Goal: Task Accomplishment & Management: Use online tool/utility

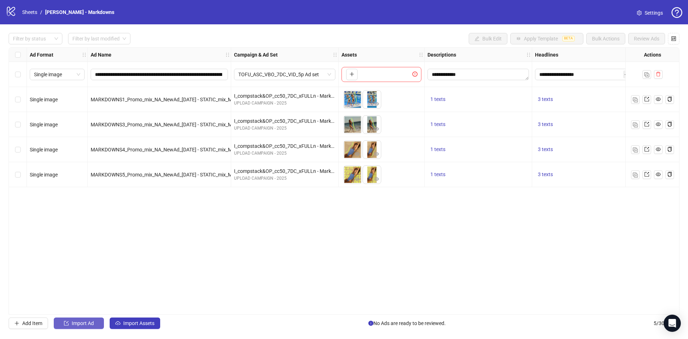
click at [93, 321] on span "Import Ad" at bounding box center [83, 324] width 22 height 6
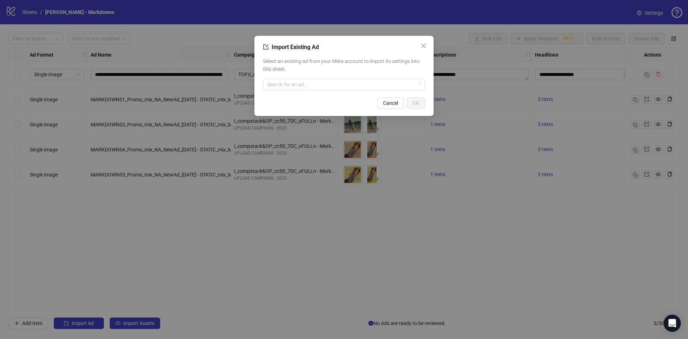
drag, startPoint x: 421, startPoint y: 42, endPoint x: 424, endPoint y: 45, distance: 4.7
click at [422, 43] on button "Close" at bounding box center [423, 45] width 11 height 11
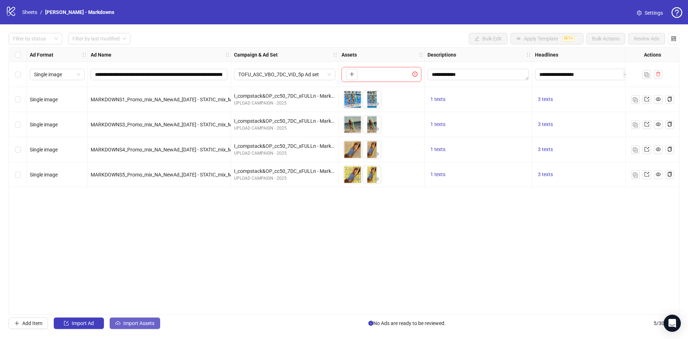
click at [134, 326] on span "Import Assets" at bounding box center [138, 324] width 31 height 6
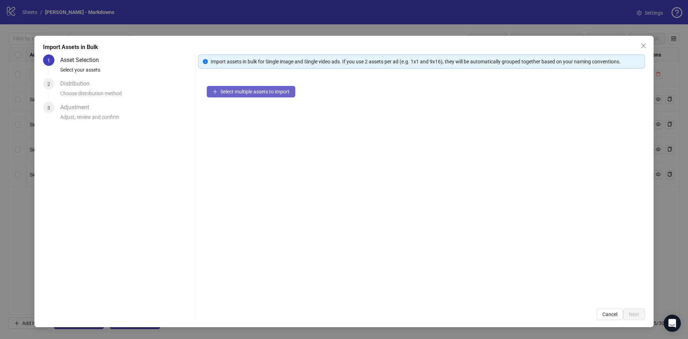
click at [282, 89] on span "Select multiple assets to import" at bounding box center [254, 92] width 69 height 6
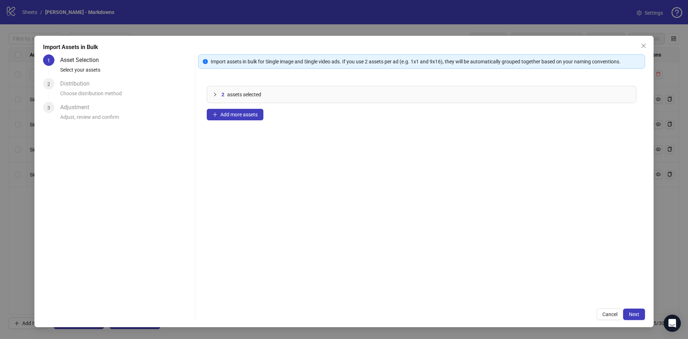
click at [648, 317] on div "Import Assets in Bulk 1 Asset Selection Select your assets 2 Distribution Choos…" at bounding box center [343, 182] width 619 height 292
click at [633, 316] on span "Next" at bounding box center [634, 315] width 10 height 6
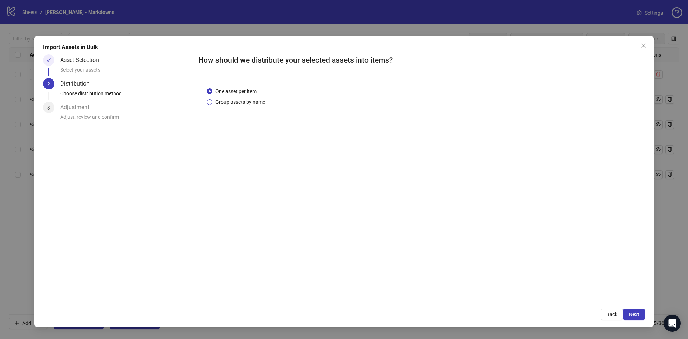
click at [241, 101] on span "Group assets by name" at bounding box center [240, 102] width 56 height 8
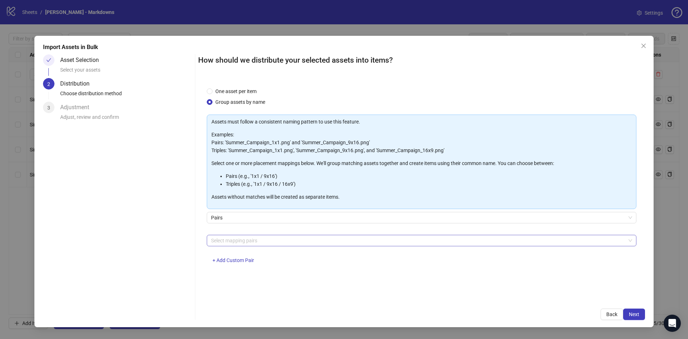
click at [274, 238] on div at bounding box center [417, 241] width 419 height 10
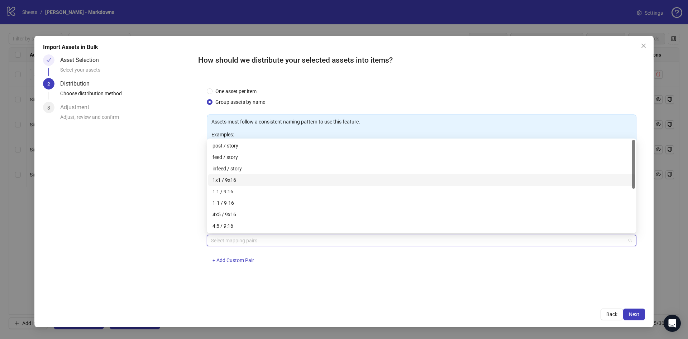
click at [256, 178] on div "1x1 / 9x16" at bounding box center [421, 180] width 418 height 8
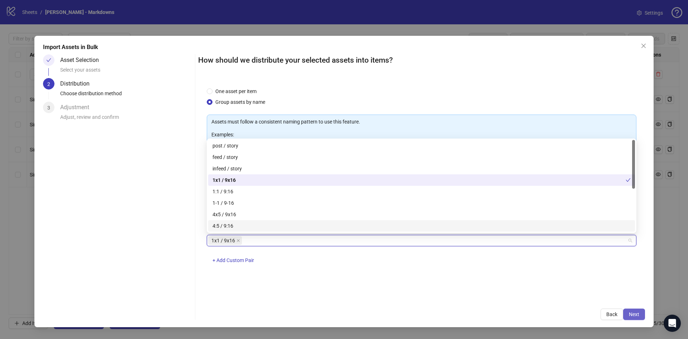
click at [640, 312] on button "Next" at bounding box center [634, 314] width 22 height 11
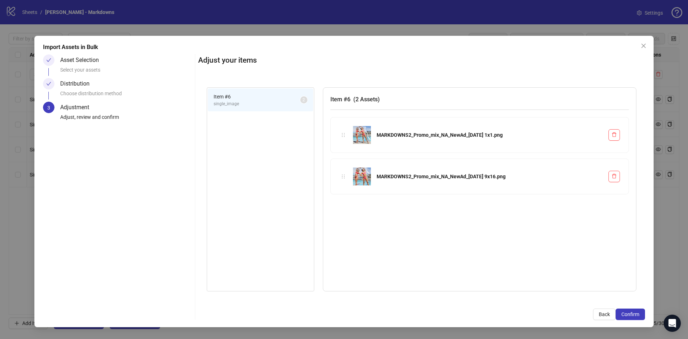
click at [640, 312] on button "Confirm" at bounding box center [629, 314] width 29 height 11
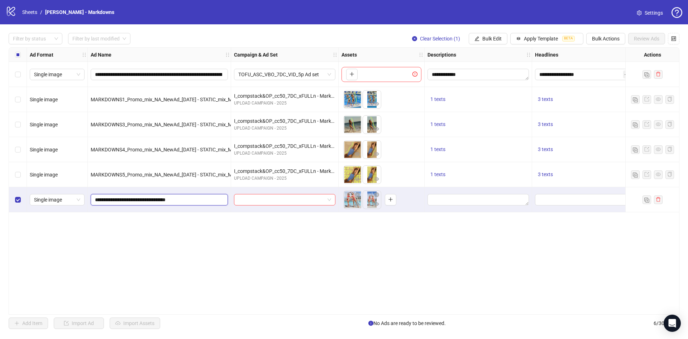
click at [186, 201] on input "**********" at bounding box center [158, 200] width 127 height 8
paste input "**********"
type input "**********"
click at [261, 232] on div "**********" at bounding box center [344, 181] width 670 height 268
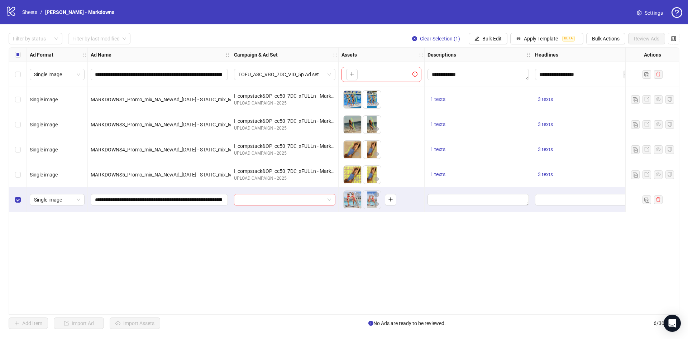
click at [272, 201] on input "search" at bounding box center [281, 199] width 86 height 11
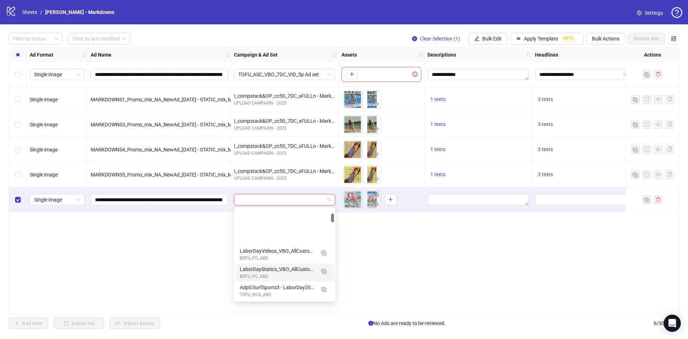
scroll to position [54, 0]
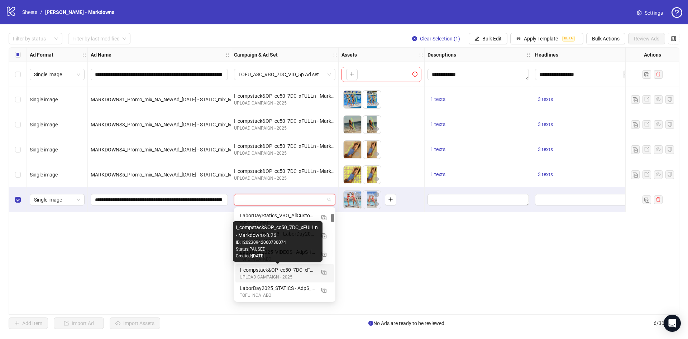
click at [272, 273] on div "I_compstack&OP_cc50_7DC_xFULLn - Markdowns-8.26" at bounding box center [278, 270] width 76 height 8
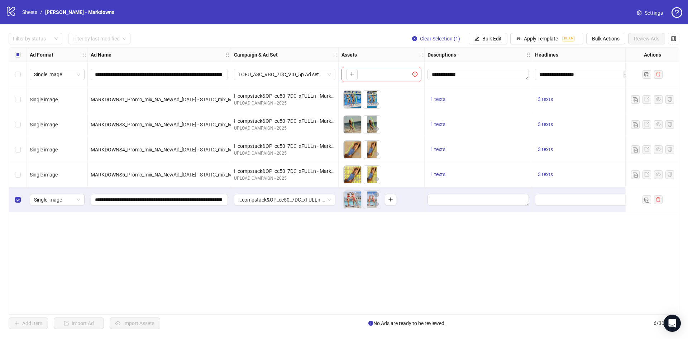
click at [330, 256] on div "**********" at bounding box center [344, 181] width 670 height 268
click at [15, 56] on div "Select all rows" at bounding box center [18, 55] width 18 height 14
click at [18, 58] on label "Select all rows" at bounding box center [18, 55] width 6 height 8
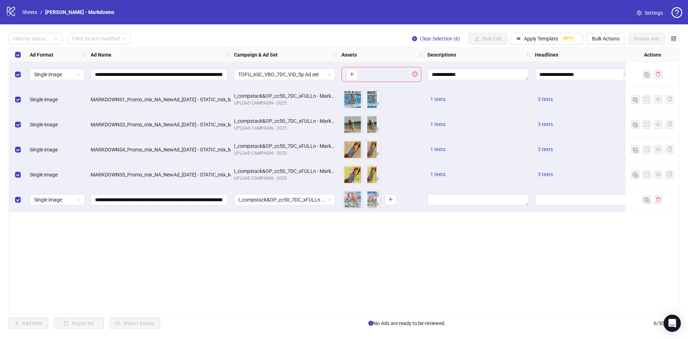
click at [15, 50] on div "Select all rows" at bounding box center [18, 55] width 18 height 14
drag, startPoint x: 60, startPoint y: 35, endPoint x: 49, endPoint y: 42, distance: 13.0
click at [49, 42] on div "Filter by status" at bounding box center [36, 38] width 54 height 11
click at [34, 58] on div "Draft" at bounding box center [35, 53] width 51 height 11
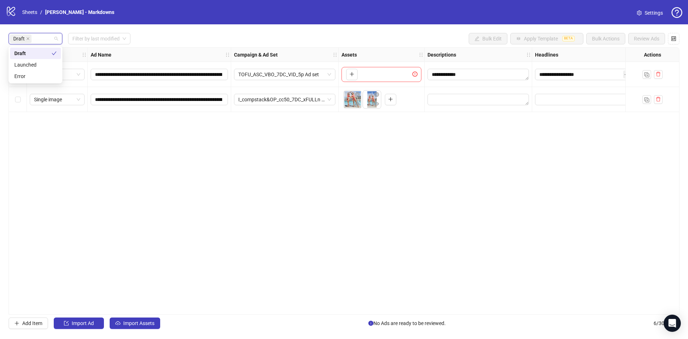
click at [190, 36] on div "Draft Filter by last modified Bulk Edit Apply Template BETA Bulk Actions Review…" at bounding box center [344, 38] width 670 height 11
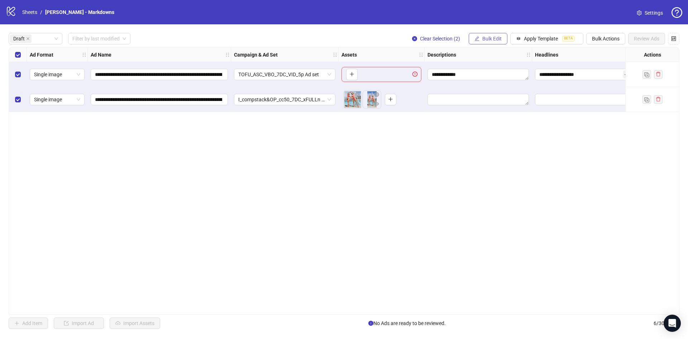
drag, startPoint x: 497, startPoint y: 37, endPoint x: 506, endPoint y: 40, distance: 9.5
click at [498, 37] on span "Bulk Edit" at bounding box center [491, 39] width 19 height 6
click at [507, 86] on span "Descriptions" at bounding box center [494, 88] width 43 height 8
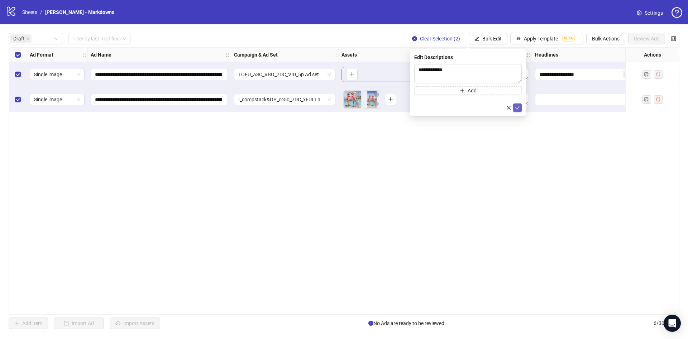
click at [519, 107] on icon "check" at bounding box center [517, 107] width 5 height 5
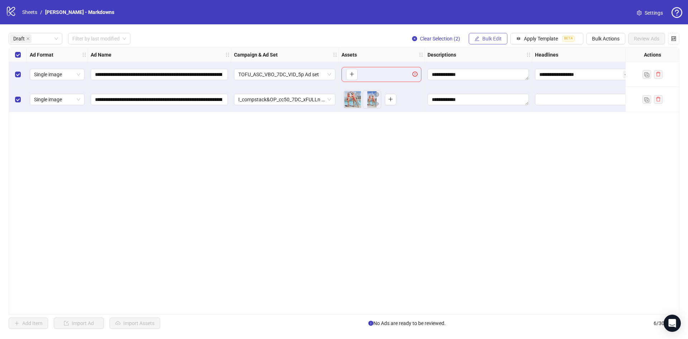
click at [484, 35] on button "Bulk Edit" at bounding box center [487, 38] width 39 height 11
click at [491, 98] on span "Headlines" at bounding box center [494, 99] width 43 height 8
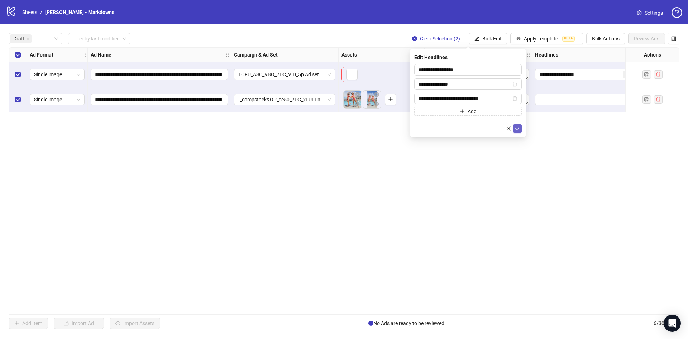
click at [516, 126] on icon "check" at bounding box center [517, 128] width 5 height 5
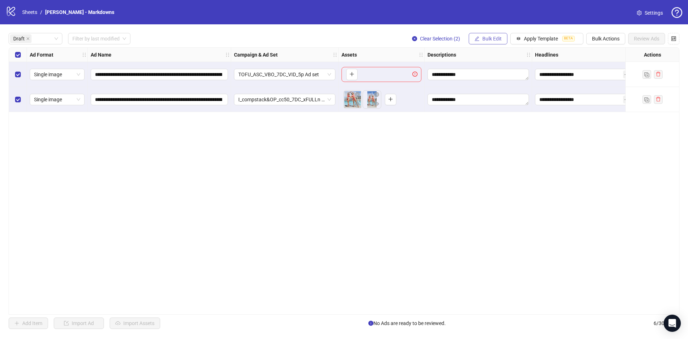
click at [492, 40] on span "Bulk Edit" at bounding box center [491, 39] width 19 height 6
click at [491, 109] on span "Primary Texts" at bounding box center [494, 111] width 43 height 8
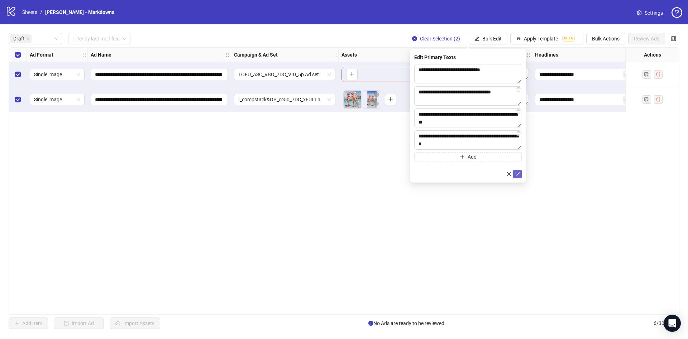
click at [519, 175] on icon "check" at bounding box center [517, 174] width 5 height 5
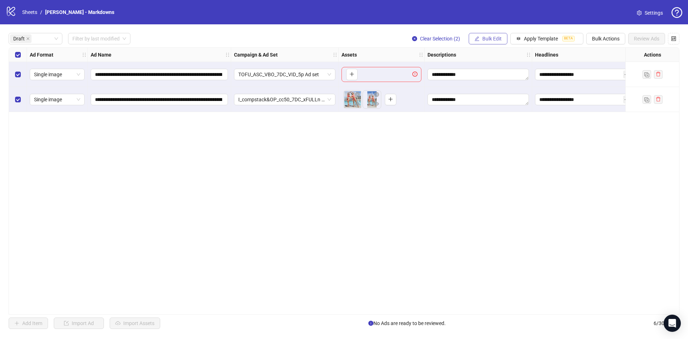
click at [478, 36] on icon "edit" at bounding box center [476, 38] width 5 height 5
click at [485, 123] on span "Destination URL" at bounding box center [494, 122] width 43 height 8
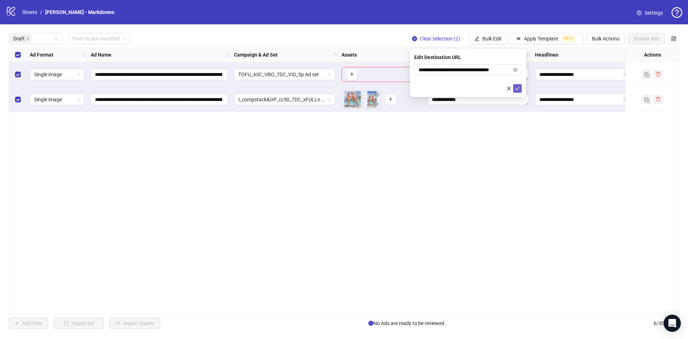
click at [519, 89] on icon "check" at bounding box center [517, 88] width 5 height 5
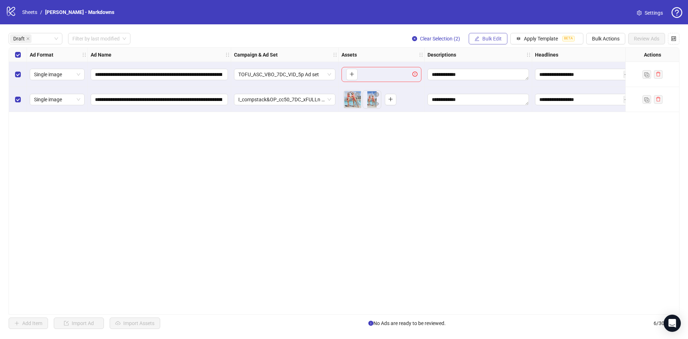
click at [481, 35] on button "Bulk Edit" at bounding box center [487, 38] width 39 height 11
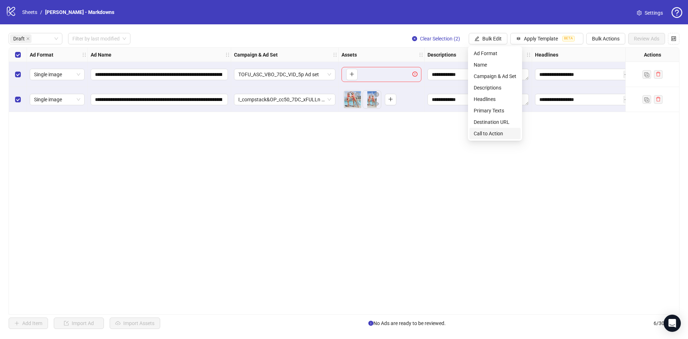
click at [487, 133] on span "Call to Action" at bounding box center [494, 134] width 43 height 8
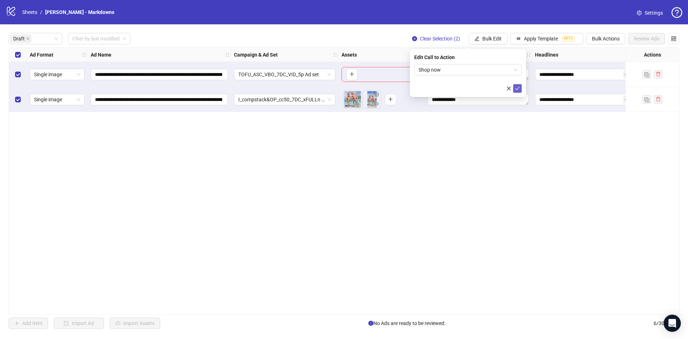
click at [516, 87] on icon "check" at bounding box center [517, 88] width 5 height 5
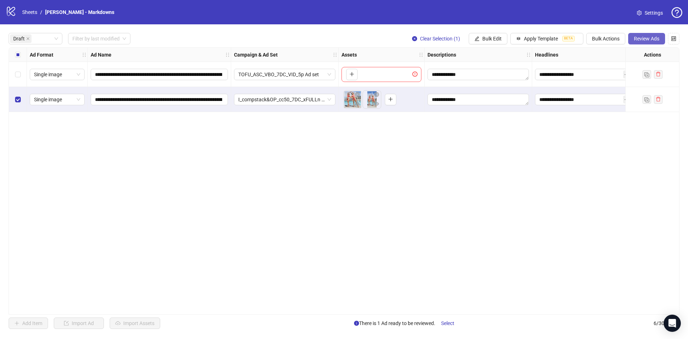
click at [635, 39] on span "Review Ads" at bounding box center [646, 39] width 25 height 6
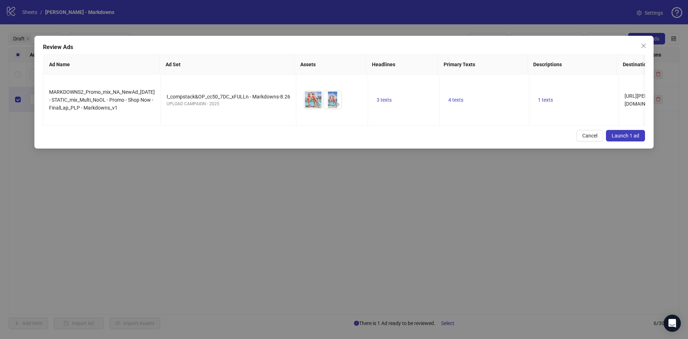
drag, startPoint x: 639, startPoint y: 139, endPoint x: 638, endPoint y: 144, distance: 5.1
click at [638, 139] on button "Launch 1 ad" at bounding box center [625, 135] width 39 height 11
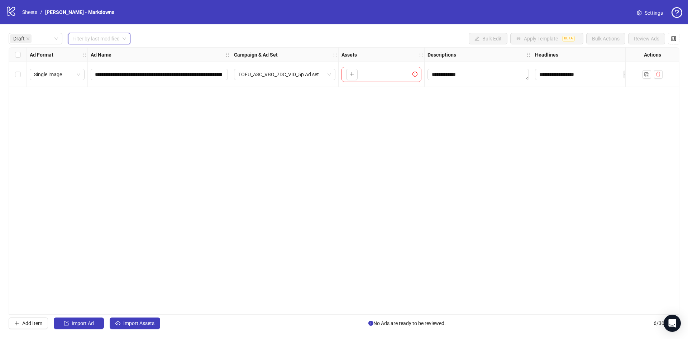
click at [89, 41] on input "search" at bounding box center [95, 38] width 47 height 11
click at [90, 51] on div "[DATE]" at bounding box center [100, 53] width 52 height 8
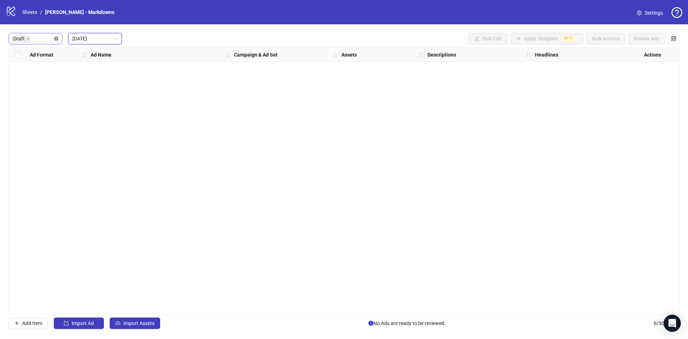
click at [58, 38] on div "Draft" at bounding box center [36, 38] width 54 height 11
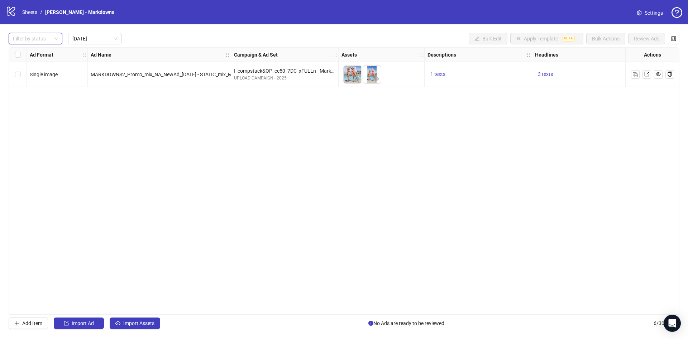
drag, startPoint x: 177, startPoint y: 37, endPoint x: 173, endPoint y: 53, distance: 16.2
click at [178, 37] on div "Filter by status [DATE] Bulk Edit Apply Template BETA Bulk Actions Review Ads" at bounding box center [344, 38] width 670 height 11
click at [643, 75] on link at bounding box center [646, 74] width 9 height 9
